Goal: Transaction & Acquisition: Purchase product/service

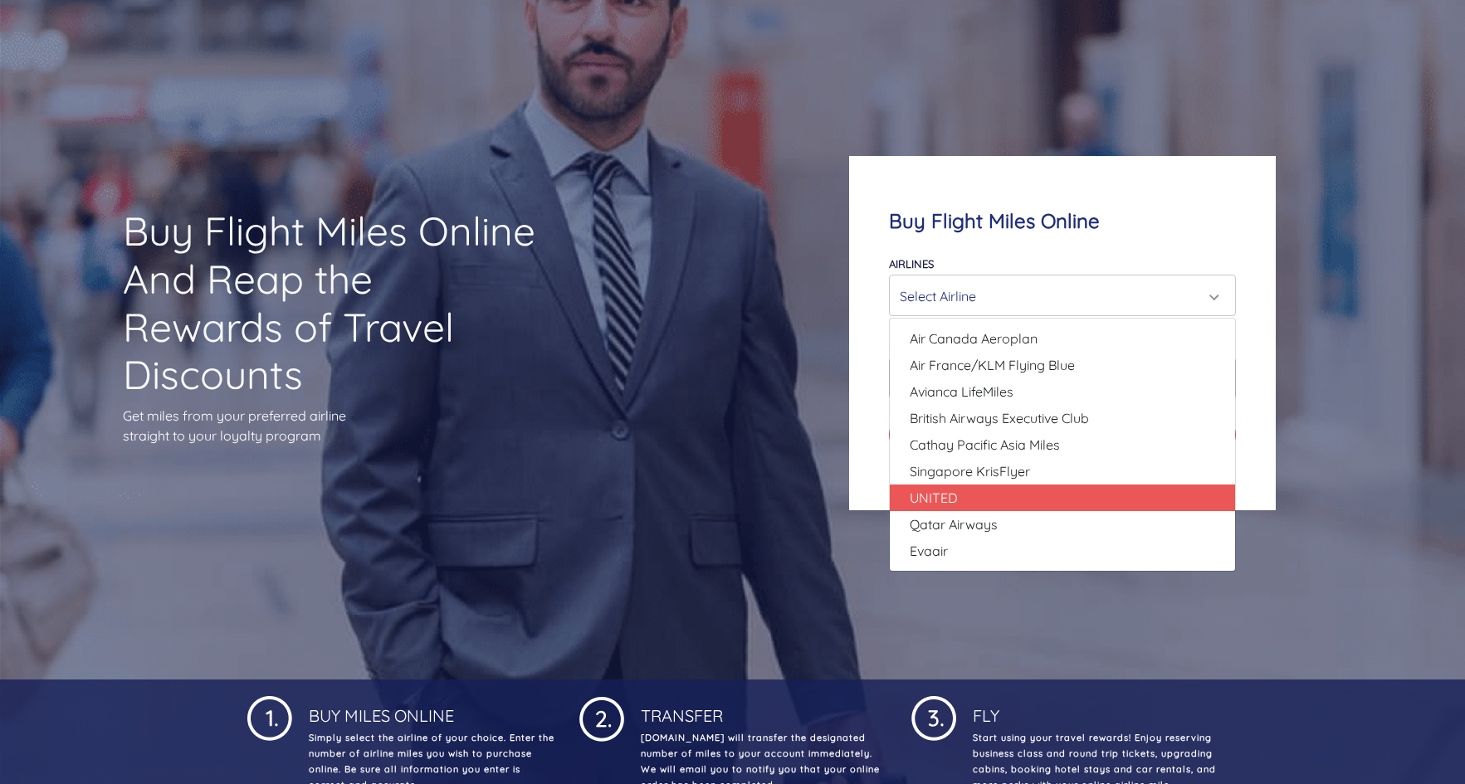
scroll to position [97, 0]
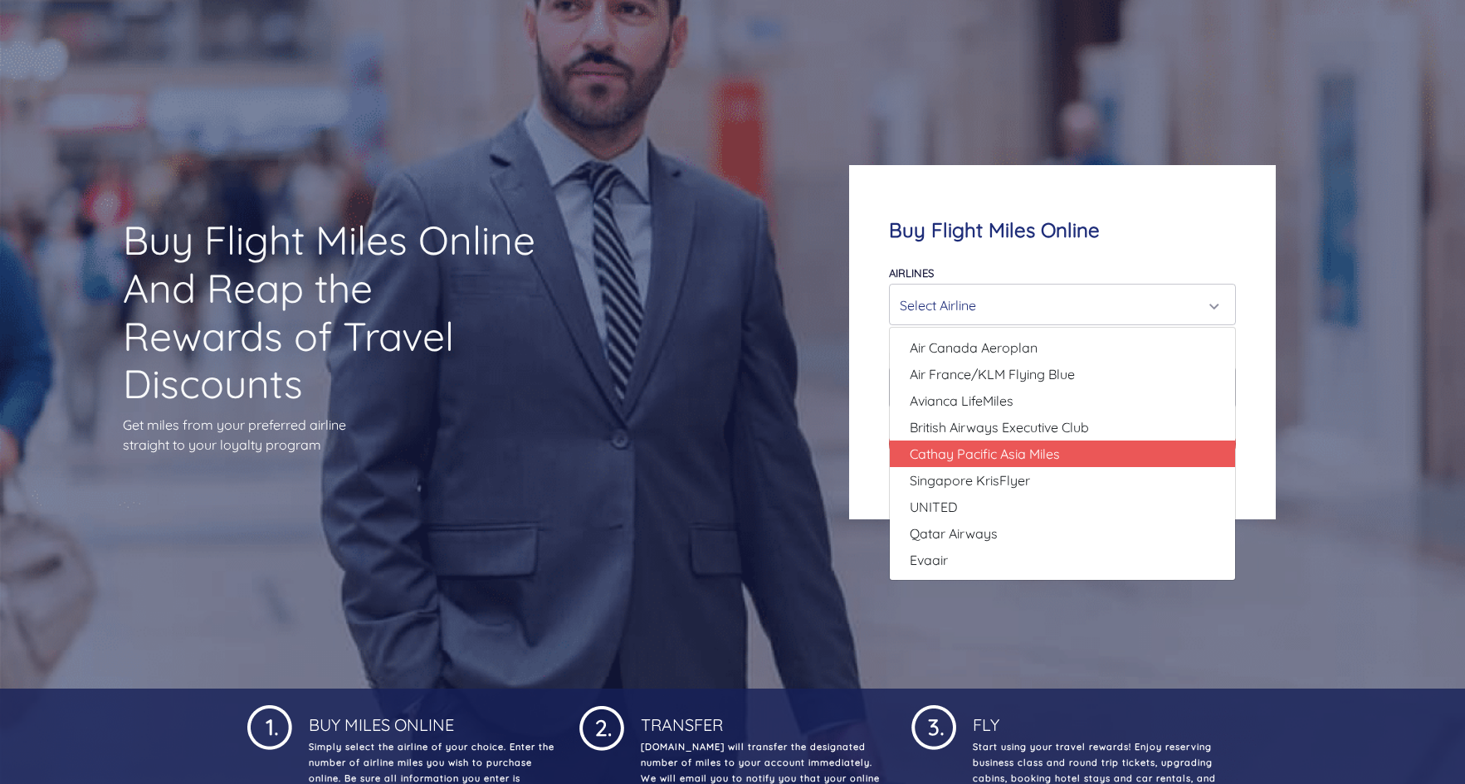
click at [1104, 451] on link "Cathay Pacific Asia Miles" at bounding box center [1062, 454] width 345 height 27
select select "Cathay Pacific Asia Miles"
type input "80000"
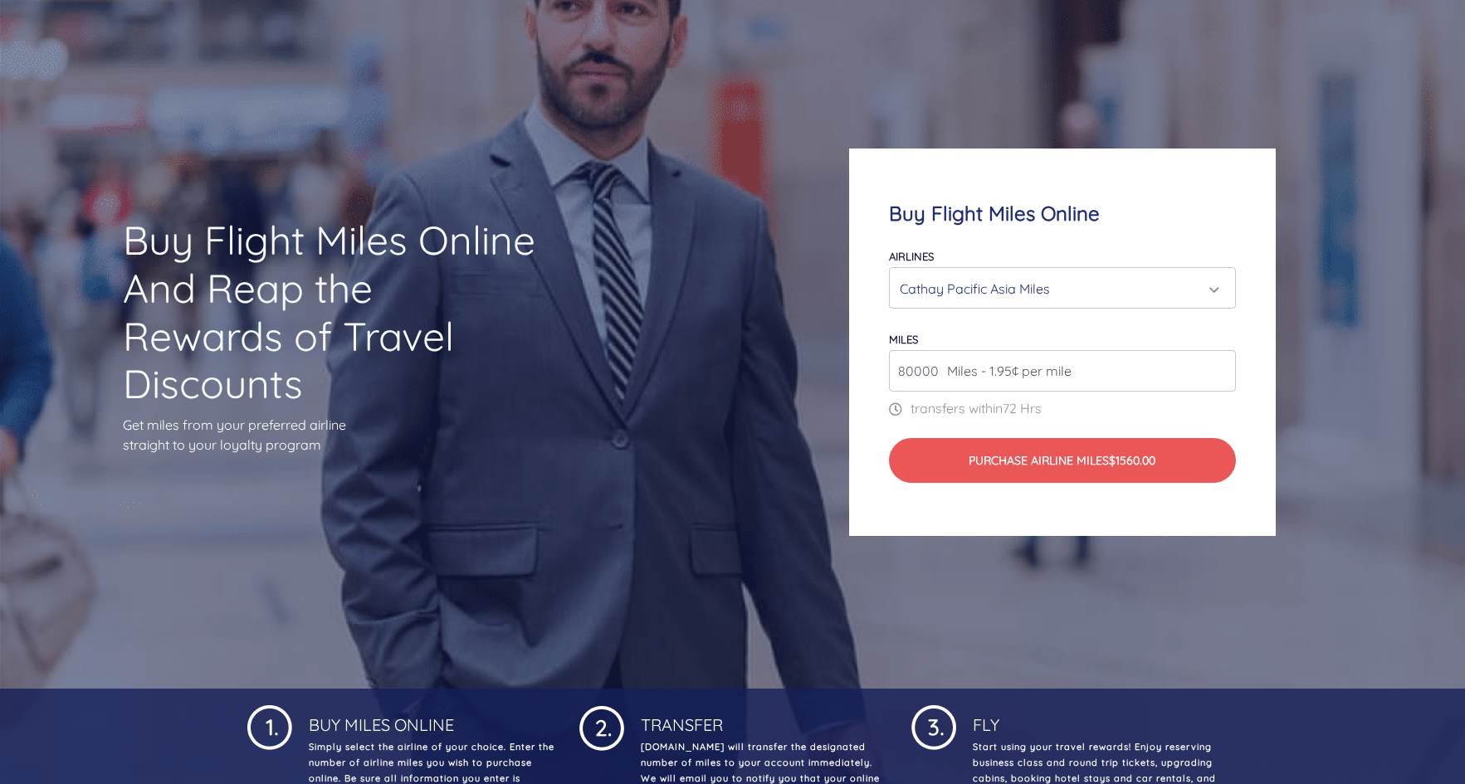
click at [1193, 373] on input "80000" at bounding box center [1062, 370] width 347 height 41
type input "2"
click at [917, 370] on input "356" at bounding box center [1062, 370] width 347 height 41
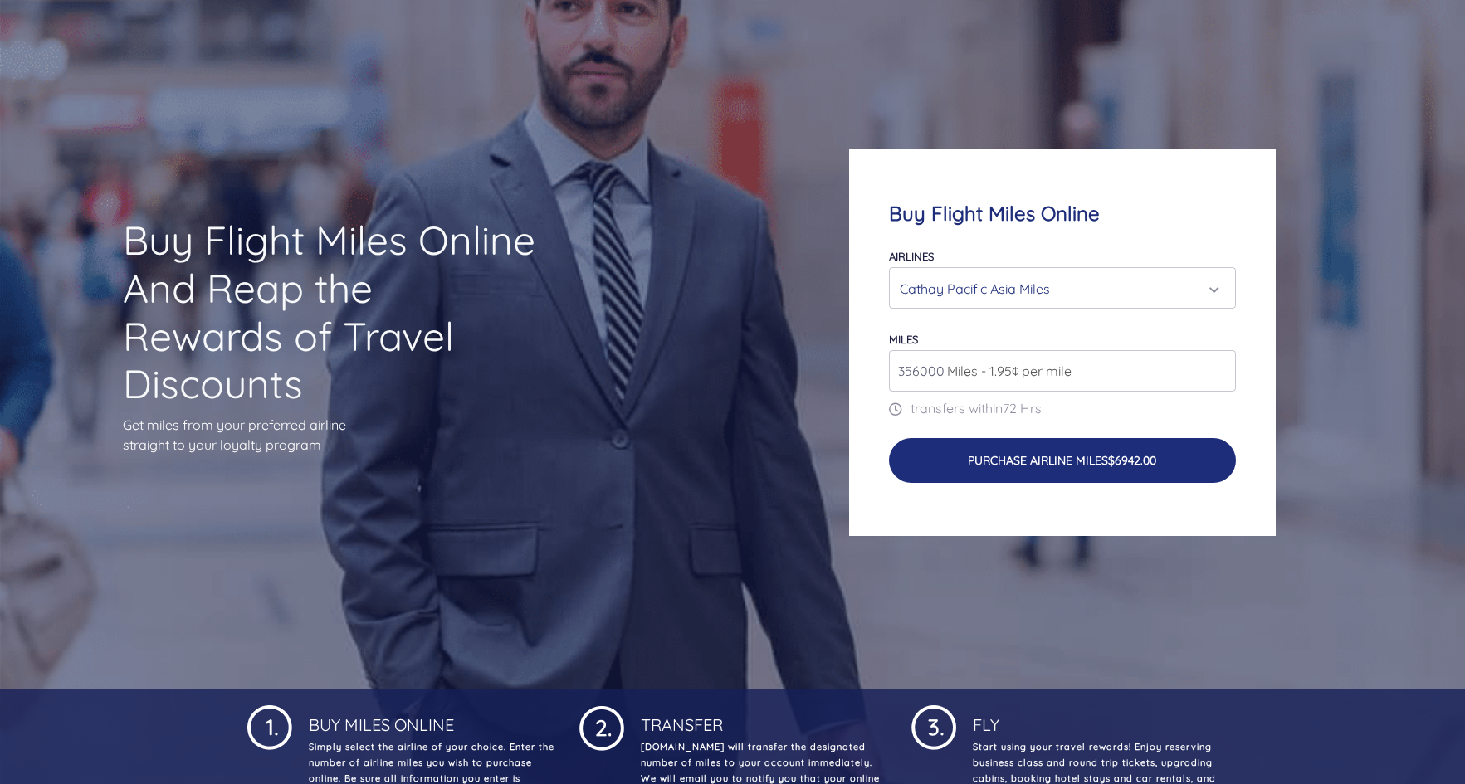
click at [1027, 465] on button "Purchase Airline Miles $6942.00" at bounding box center [1062, 460] width 347 height 45
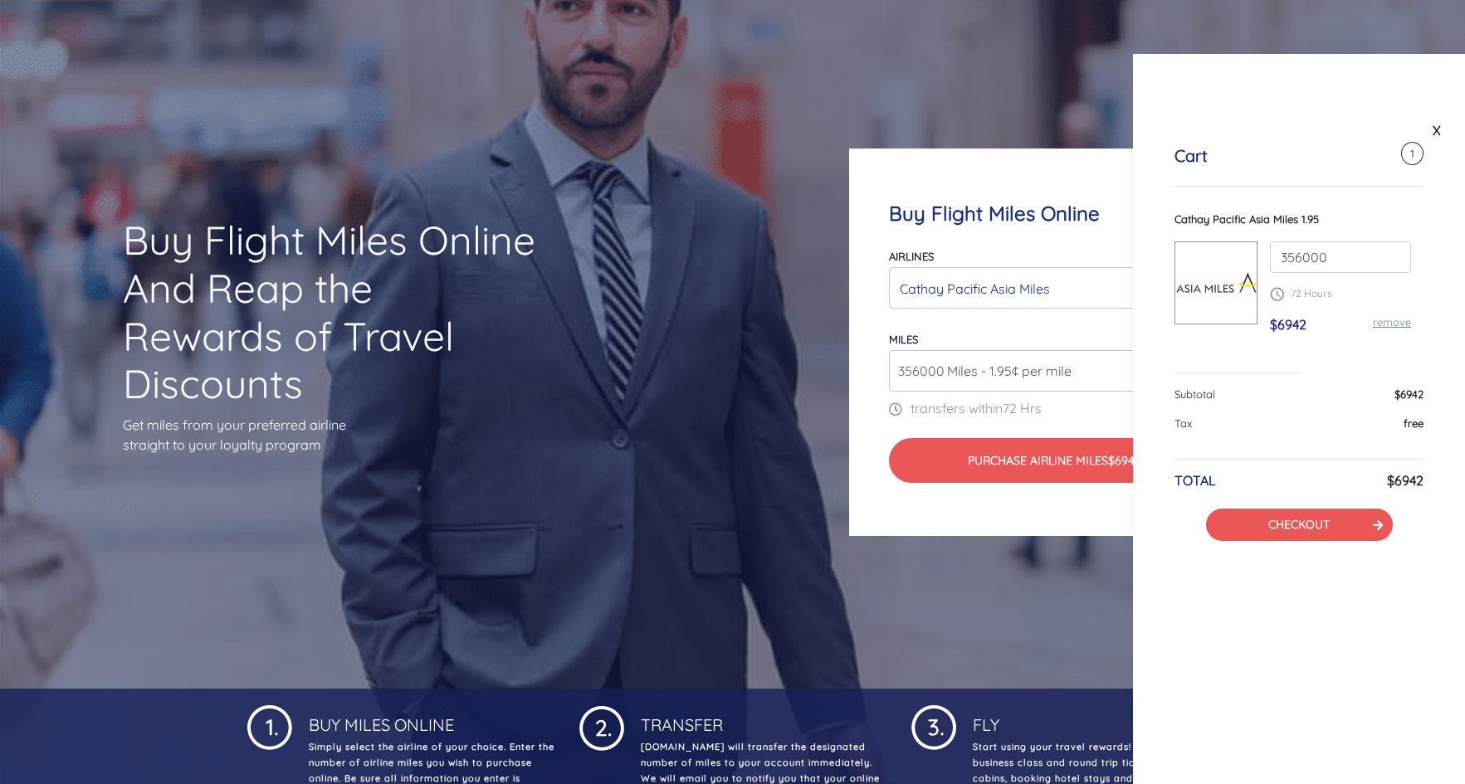
click at [940, 373] on span "Miles - 1.95¢ per mile" at bounding box center [1005, 371] width 133 height 20
click at [942, 373] on span "Miles - 1.95¢ per mile" at bounding box center [1005, 371] width 133 height 20
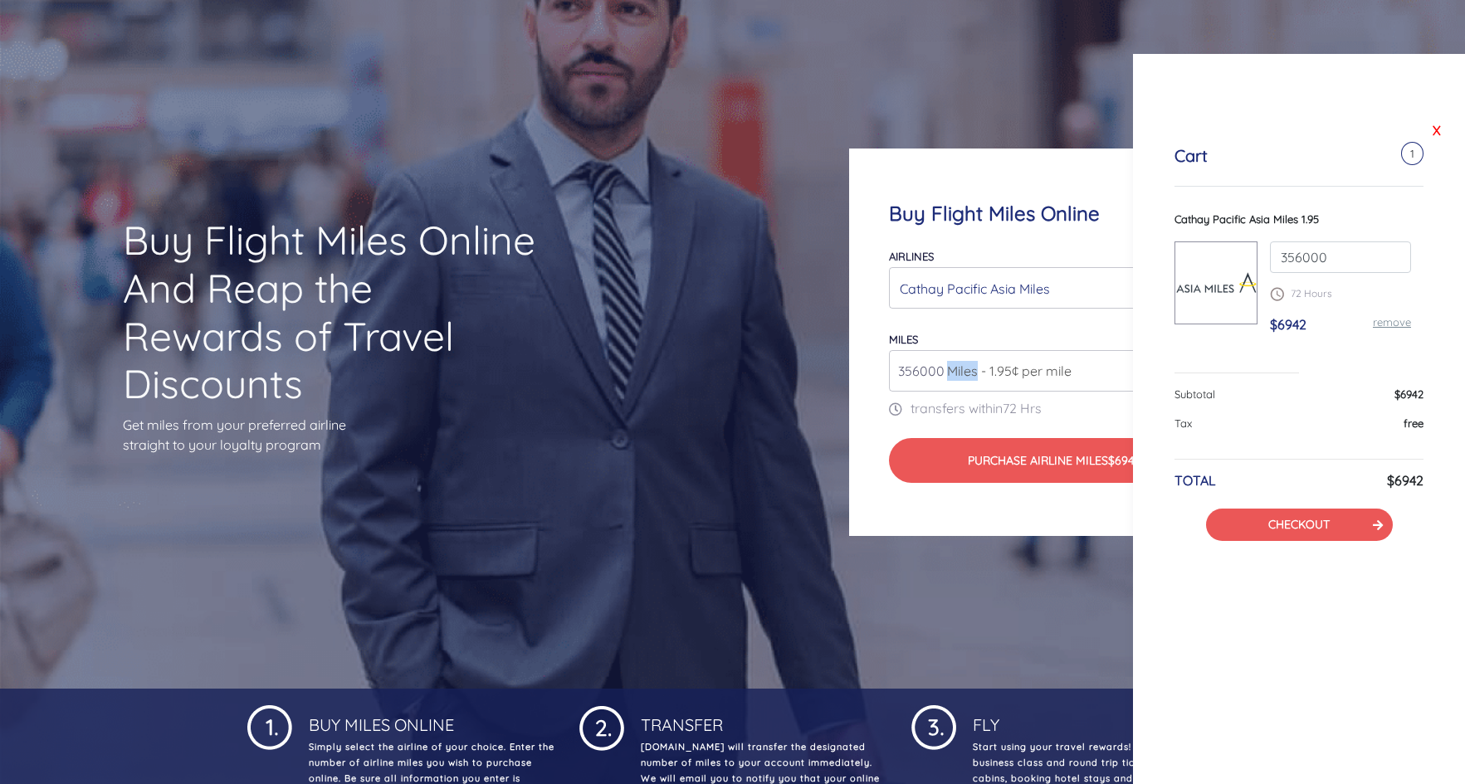
drag, startPoint x: 1437, startPoint y: 132, endPoint x: 1427, endPoint y: 158, distance: 27.6
click at [1437, 132] on link "X" at bounding box center [1436, 130] width 17 height 25
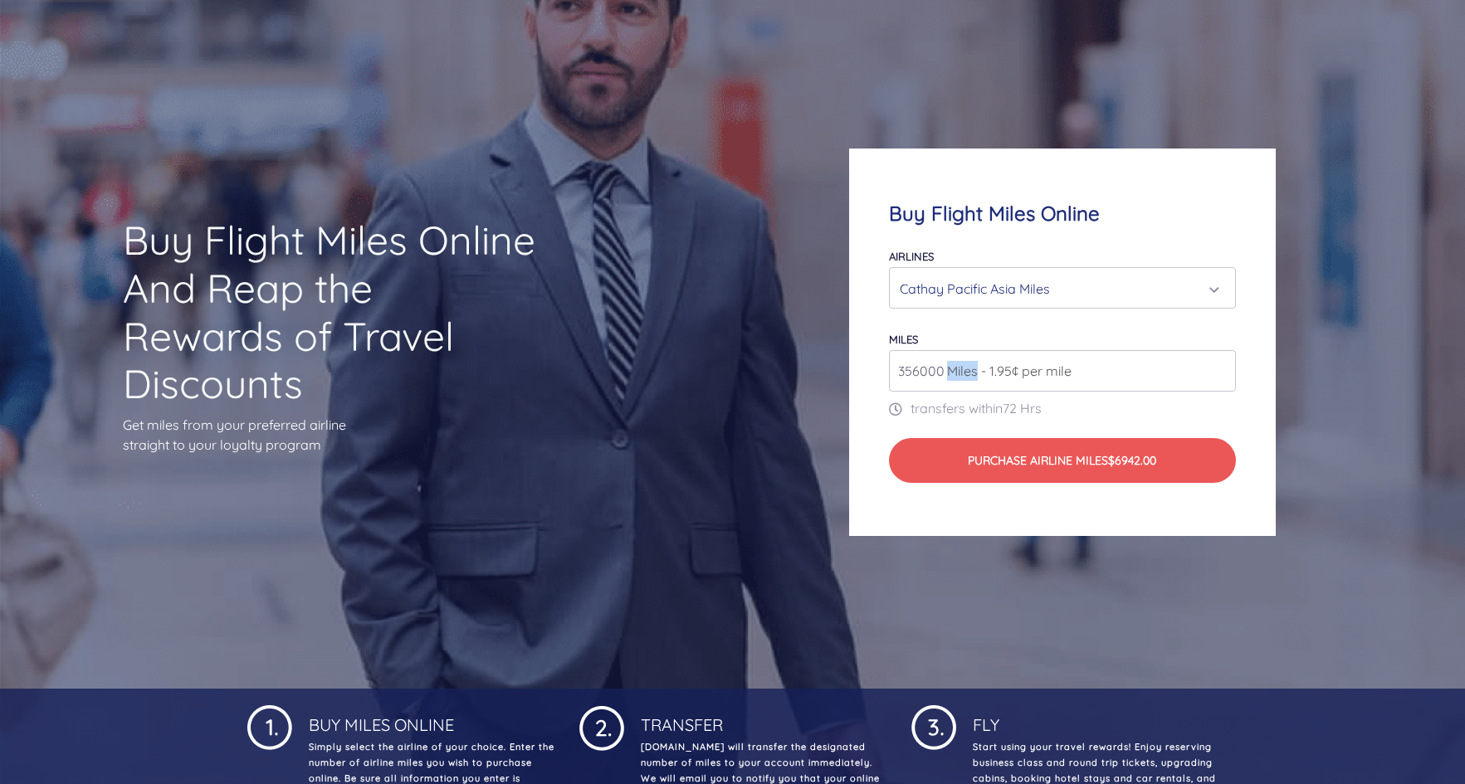
click at [943, 368] on span "Miles - 1.95¢ per mile" at bounding box center [1005, 371] width 133 height 20
click at [942, 372] on span "Miles - 1.95¢ per mile" at bounding box center [1005, 371] width 133 height 20
click at [907, 370] on input "356000" at bounding box center [1062, 370] width 347 height 41
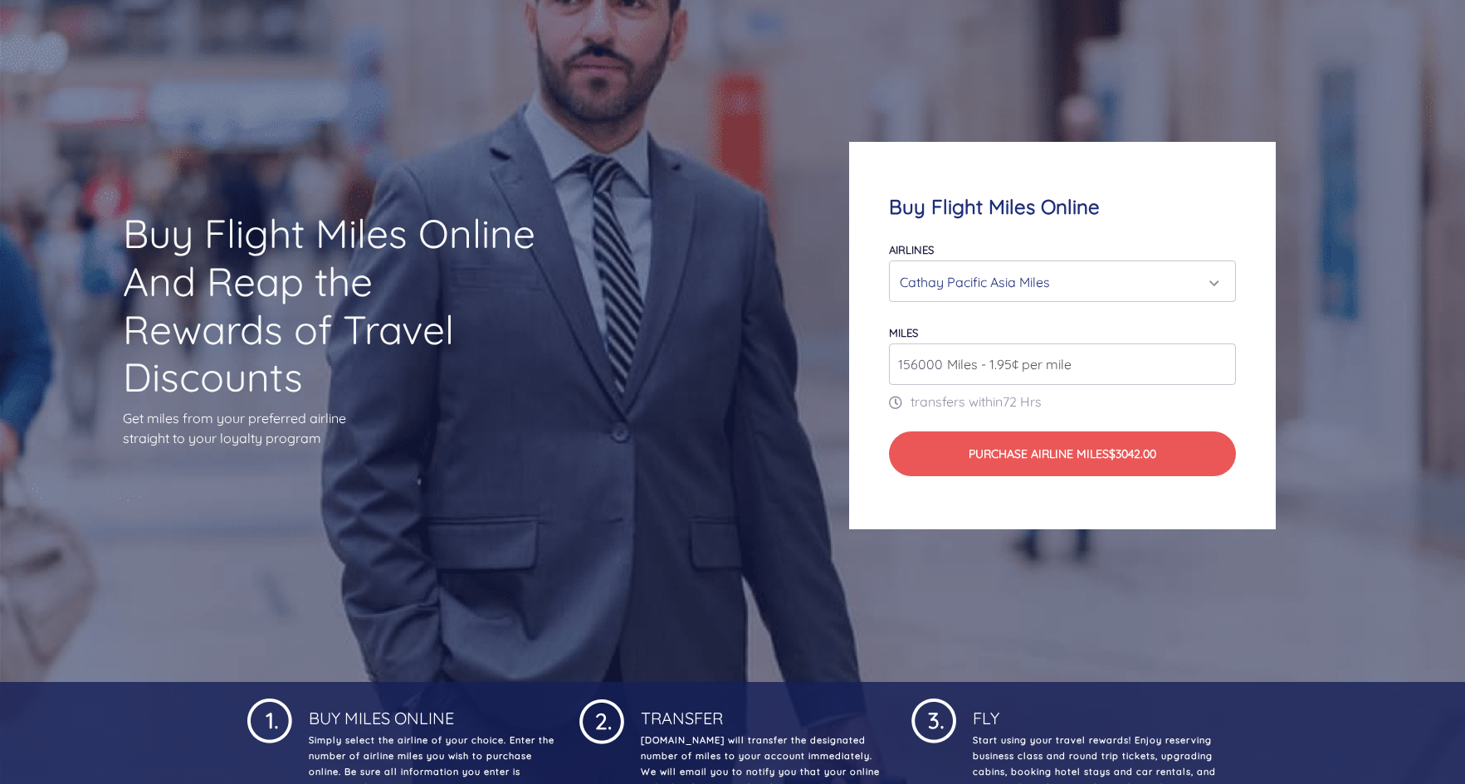
click at [915, 373] on input "156000" at bounding box center [1062, 364] width 347 height 41
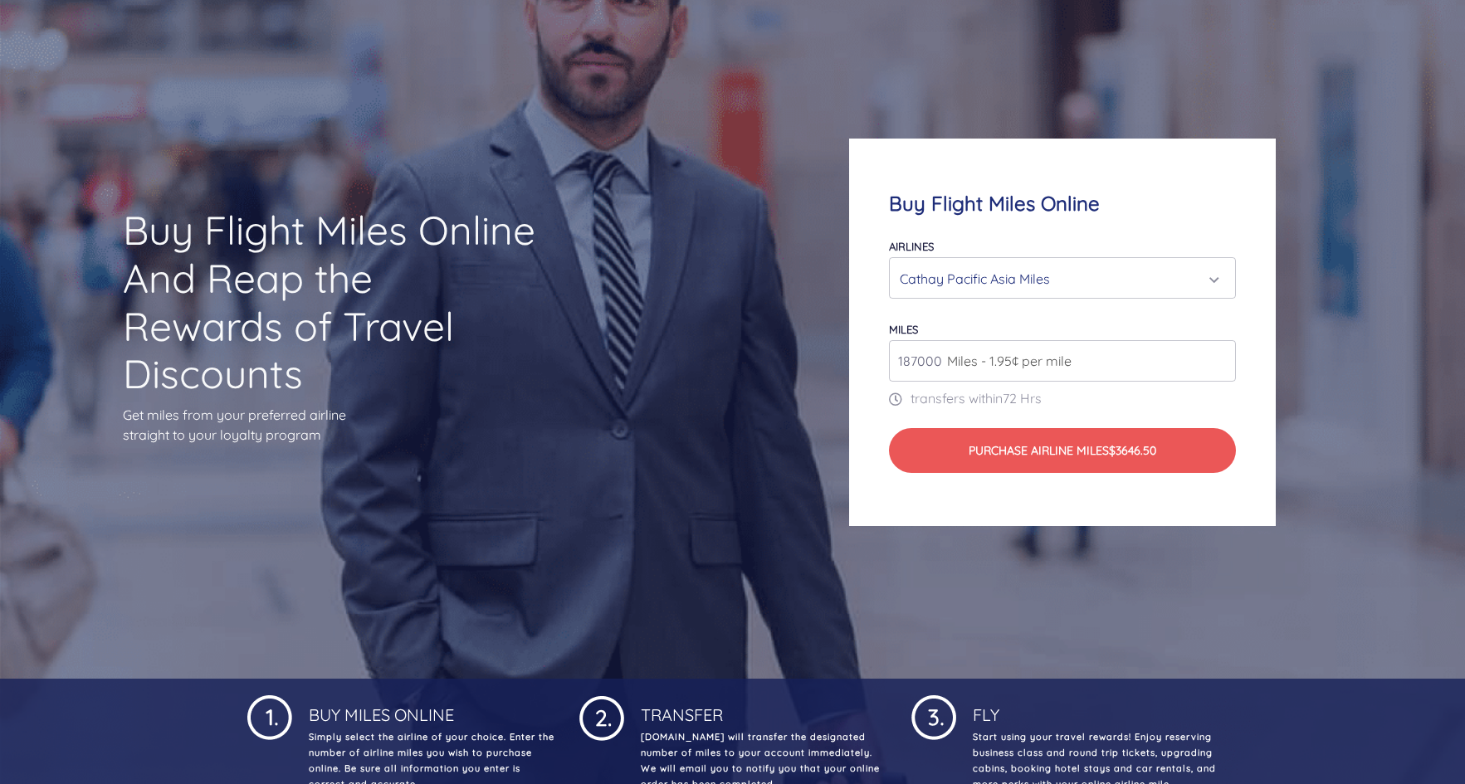
scroll to position [0, 0]
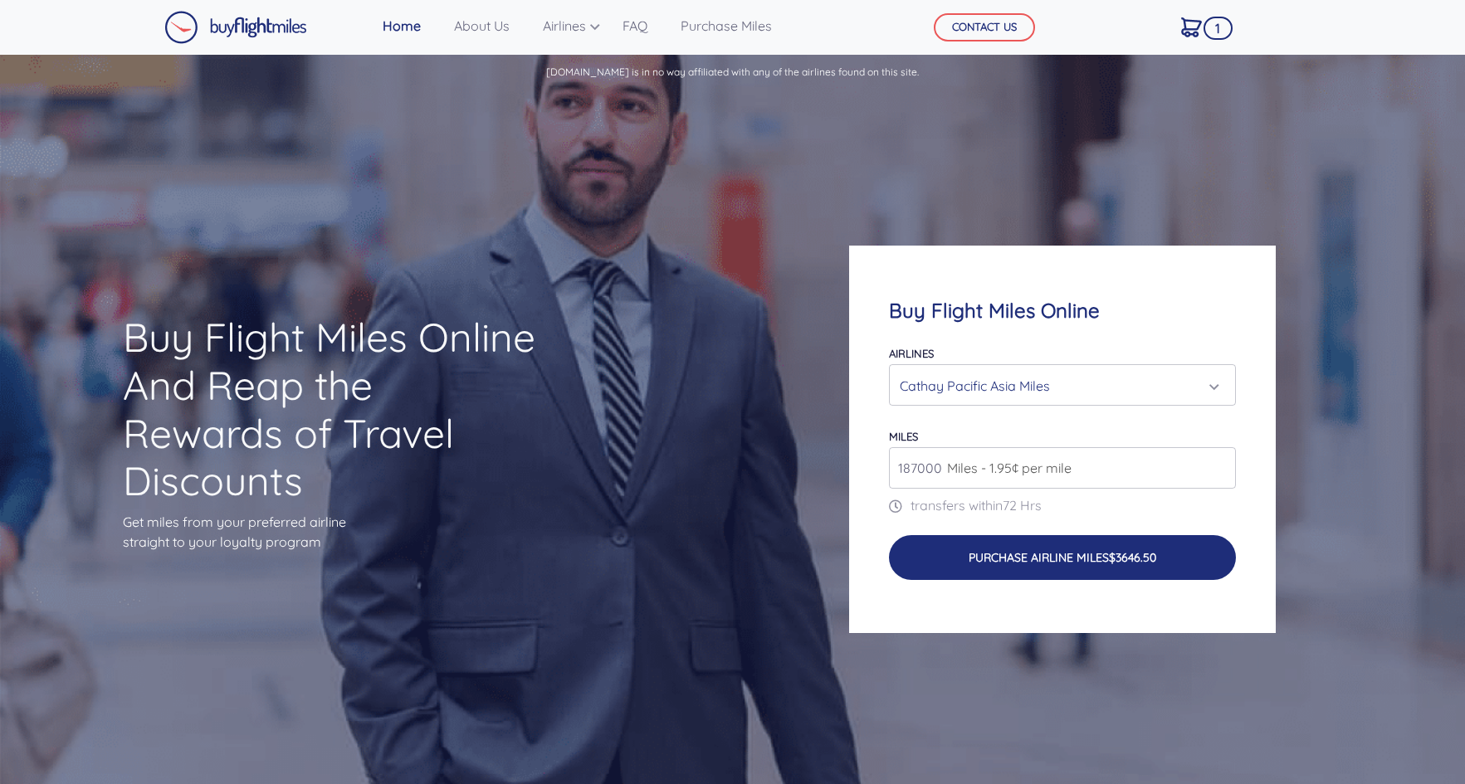
type input "187000"
click at [1050, 558] on button "Purchase Airline Miles $3646.50" at bounding box center [1062, 557] width 347 height 45
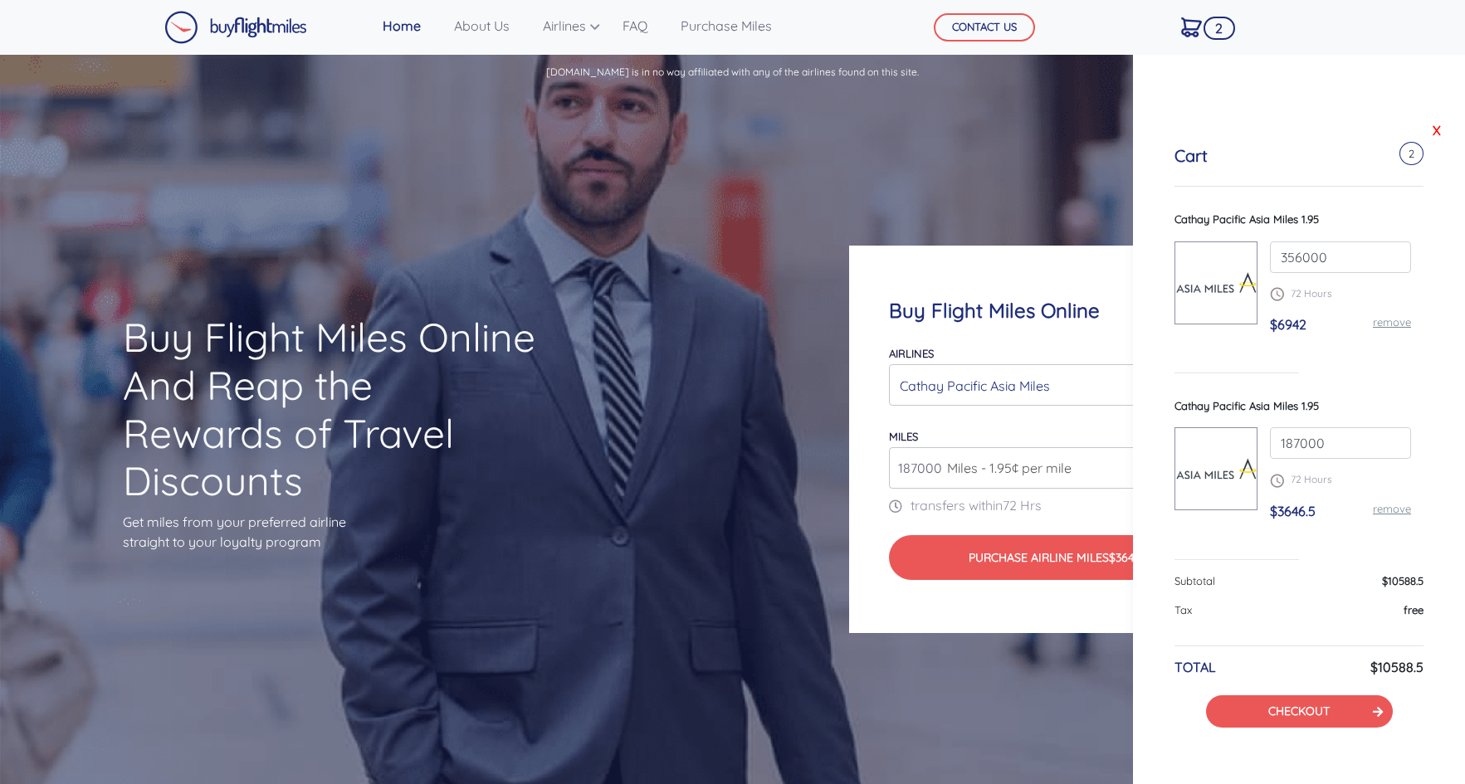
click at [1436, 130] on link "X" at bounding box center [1436, 130] width 17 height 25
